Goal: Find specific page/section: Find specific page/section

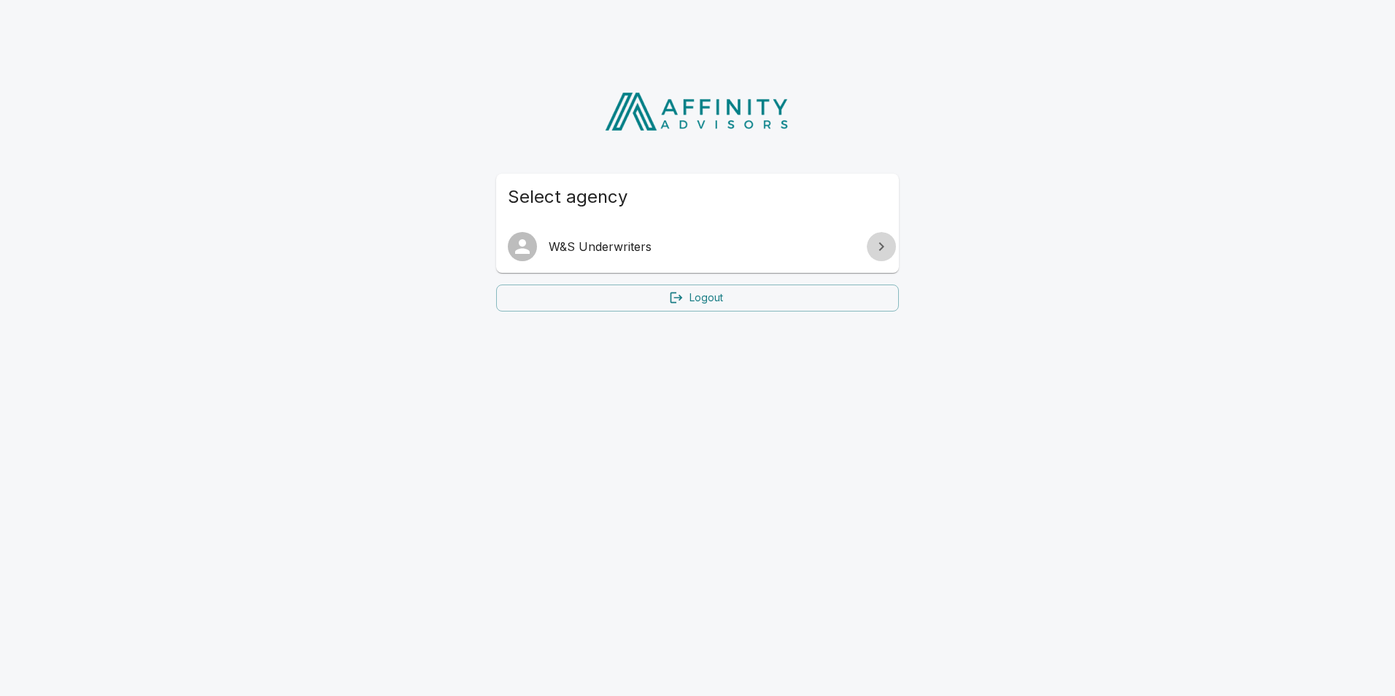
click at [878, 245] on icon at bounding box center [882, 247] width 18 height 18
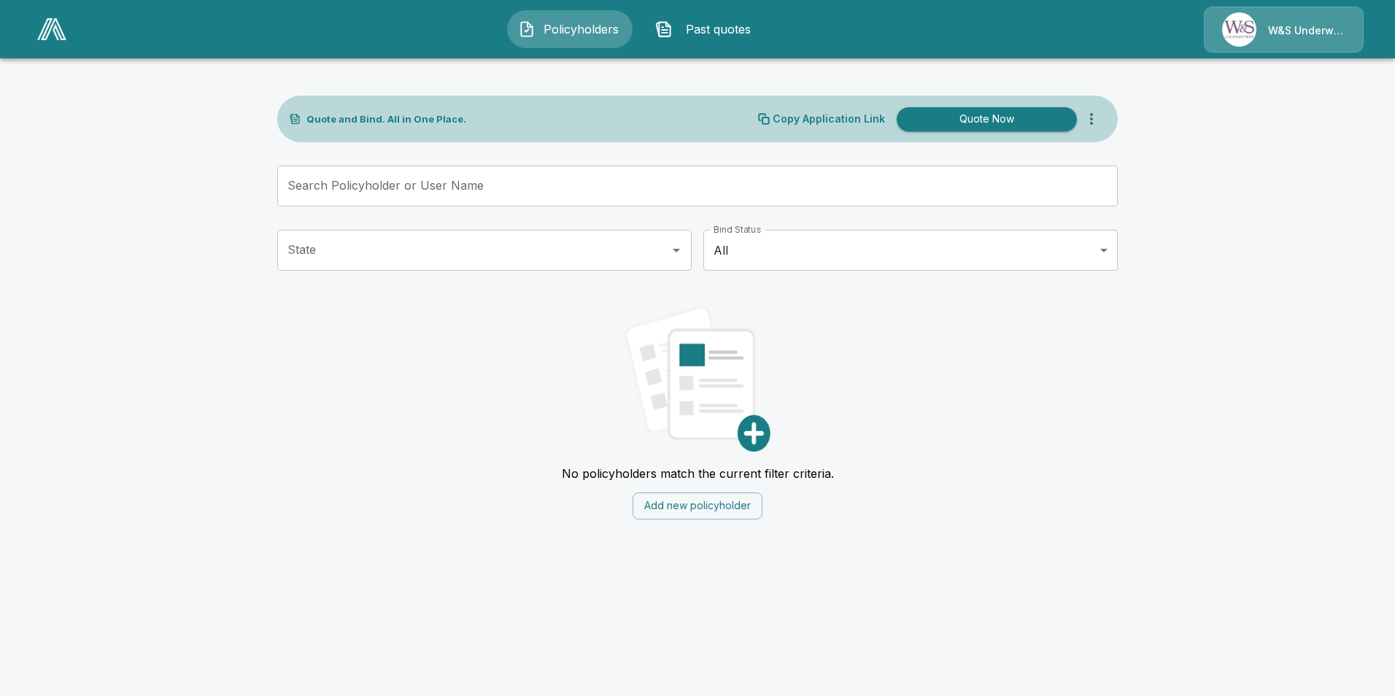
click at [553, 32] on span "Policyholders" at bounding box center [581, 29] width 80 height 18
click at [589, 26] on span "Policyholders" at bounding box center [581, 29] width 80 height 18
click at [709, 28] on span "Past quotes" at bounding box center [719, 29] width 80 height 18
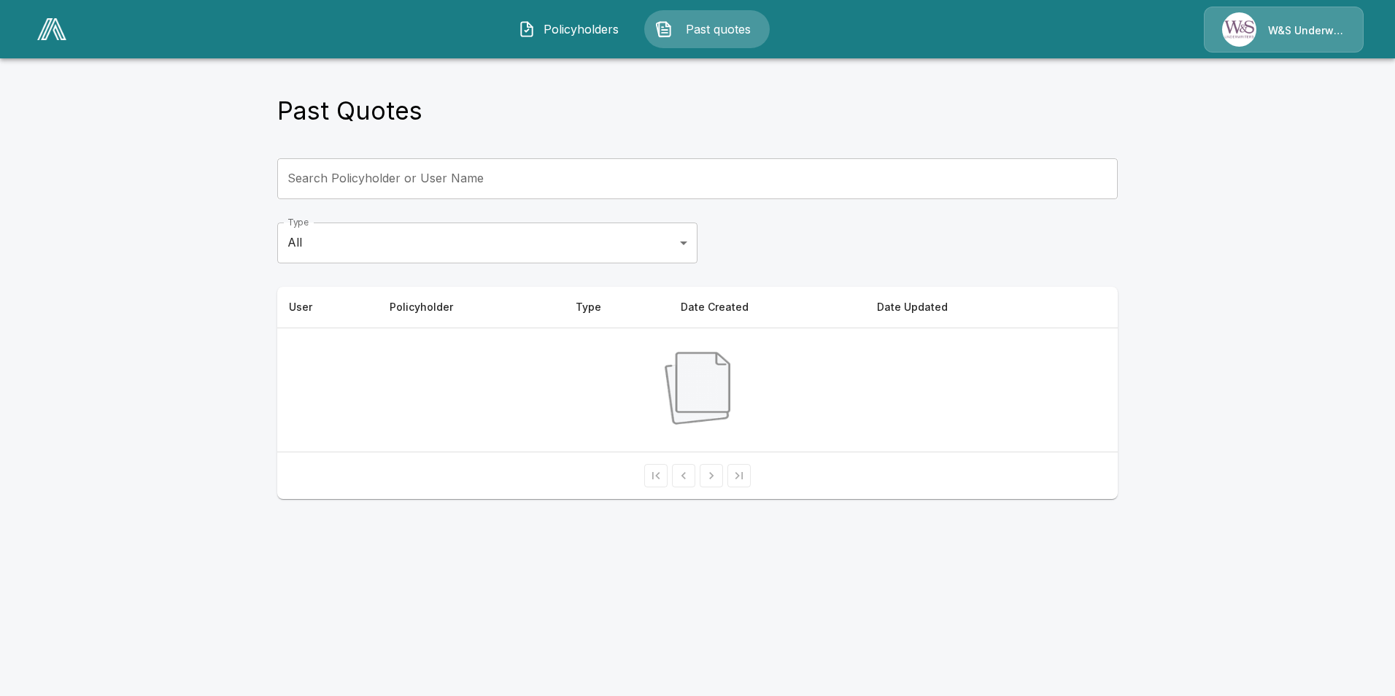
click at [564, 31] on span "Policyholders" at bounding box center [581, 29] width 80 height 18
